Goal: Information Seeking & Learning: Find specific fact

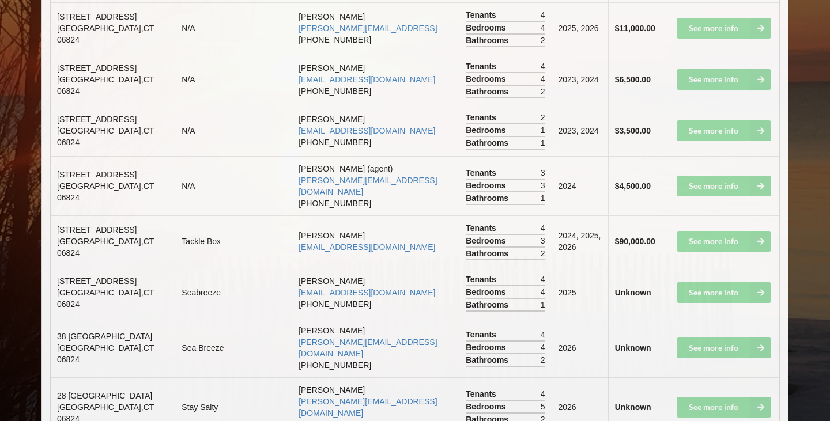
scroll to position [5761, 0]
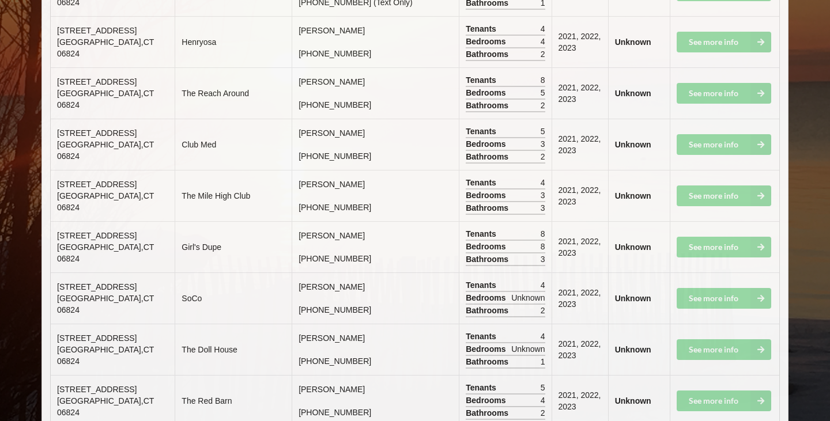
drag, startPoint x: 57, startPoint y: 197, endPoint x: 135, endPoint y: 224, distance: 82.8
copy td "[STREET_ADDRESS]"
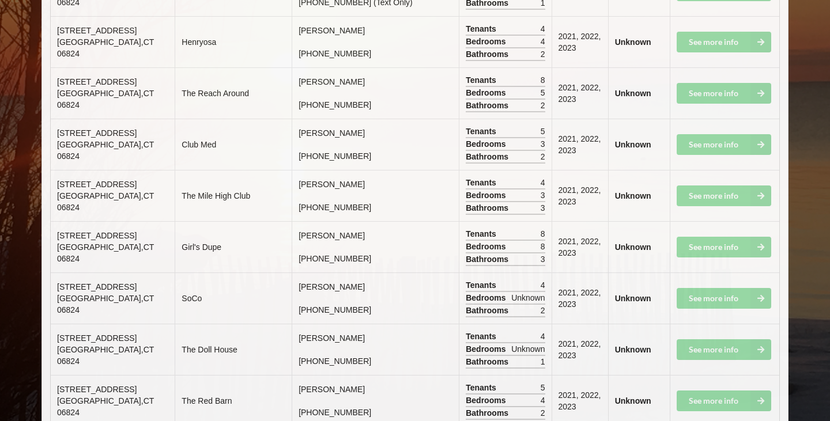
drag, startPoint x: 56, startPoint y: 198, endPoint x: 142, endPoint y: 232, distance: 92.7
copy td "[STREET_ADDRESS]"
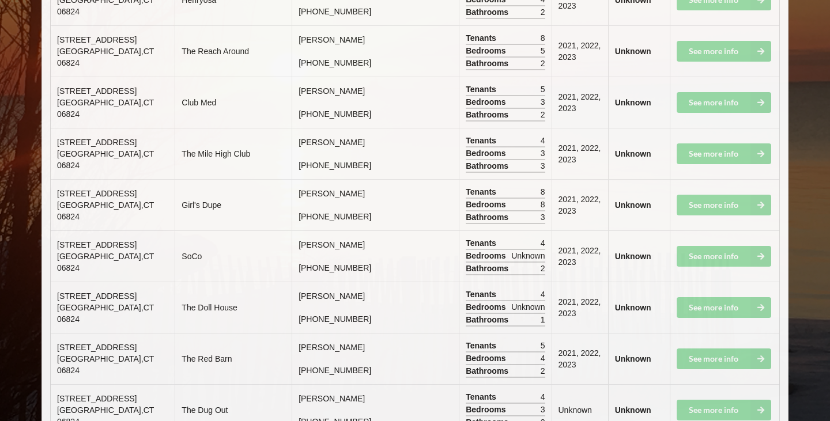
scroll to position [5788, 0]
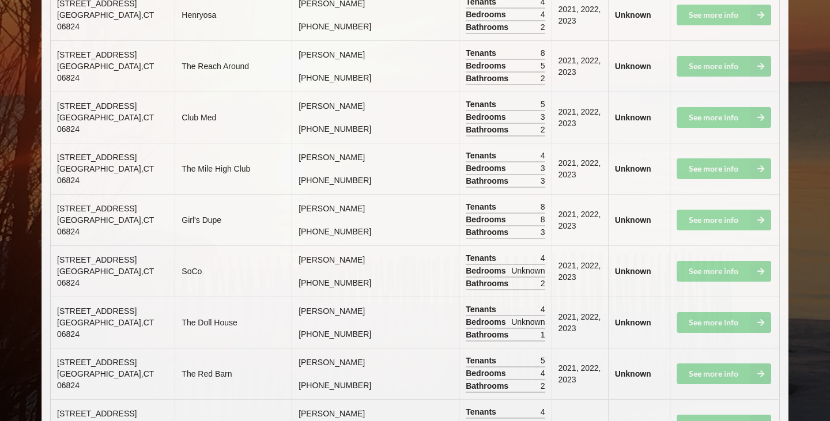
drag, startPoint x: 59, startPoint y: 170, endPoint x: 134, endPoint y: 209, distance: 84.3
drag, startPoint x: 58, startPoint y: 171, endPoint x: 130, endPoint y: 197, distance: 76.8
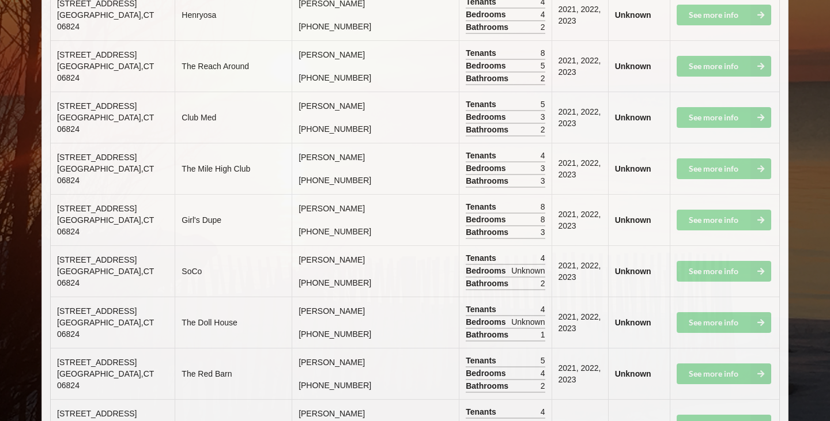
copy td "[STREET_ADDRESS]"
